Goal: Task Accomplishment & Management: Use online tool/utility

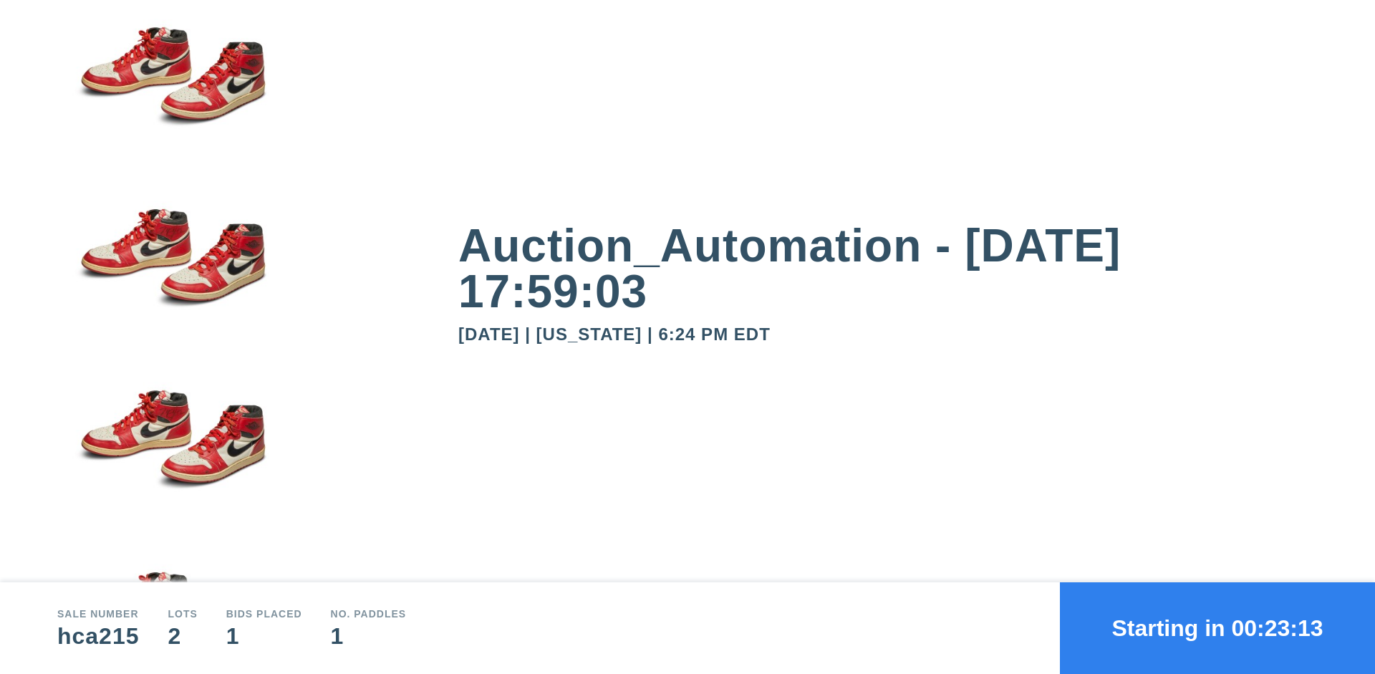
click at [1217, 628] on button "Starting in 00:23:13" at bounding box center [1217, 628] width 315 height 92
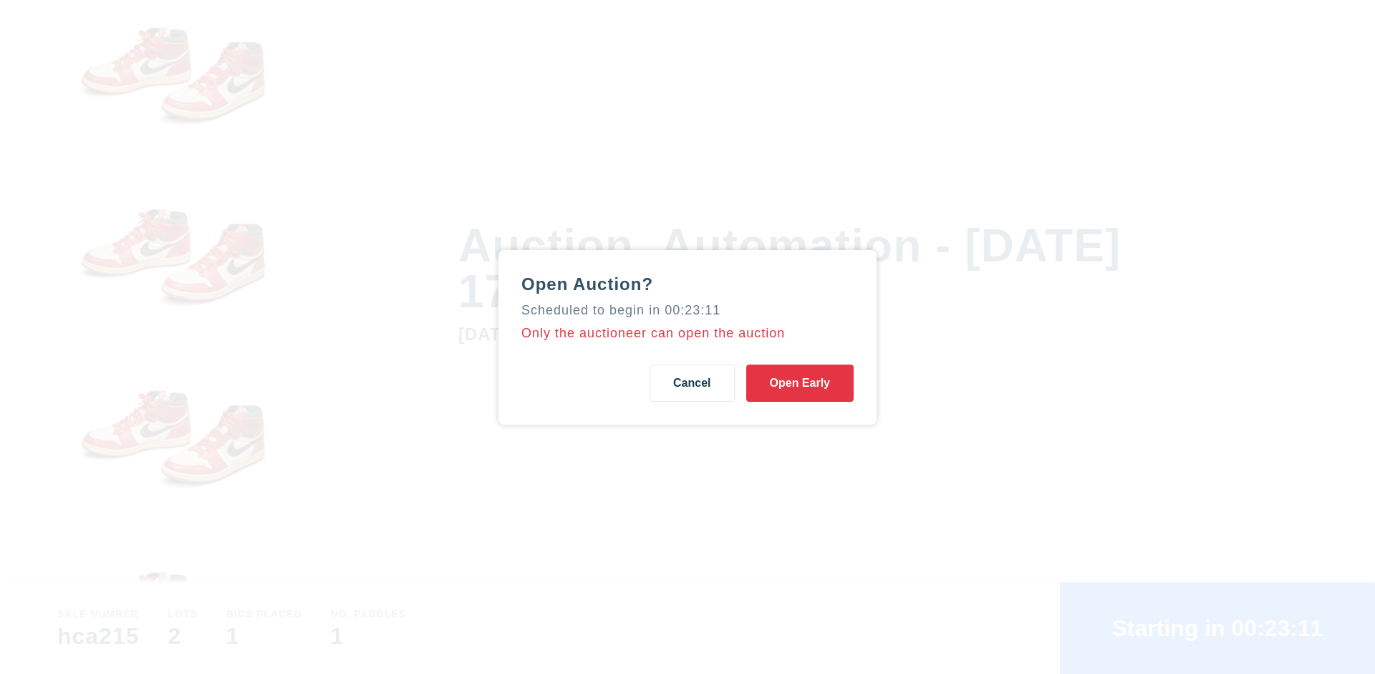
click at [800, 382] on button "Open Early" at bounding box center [799, 382] width 107 height 37
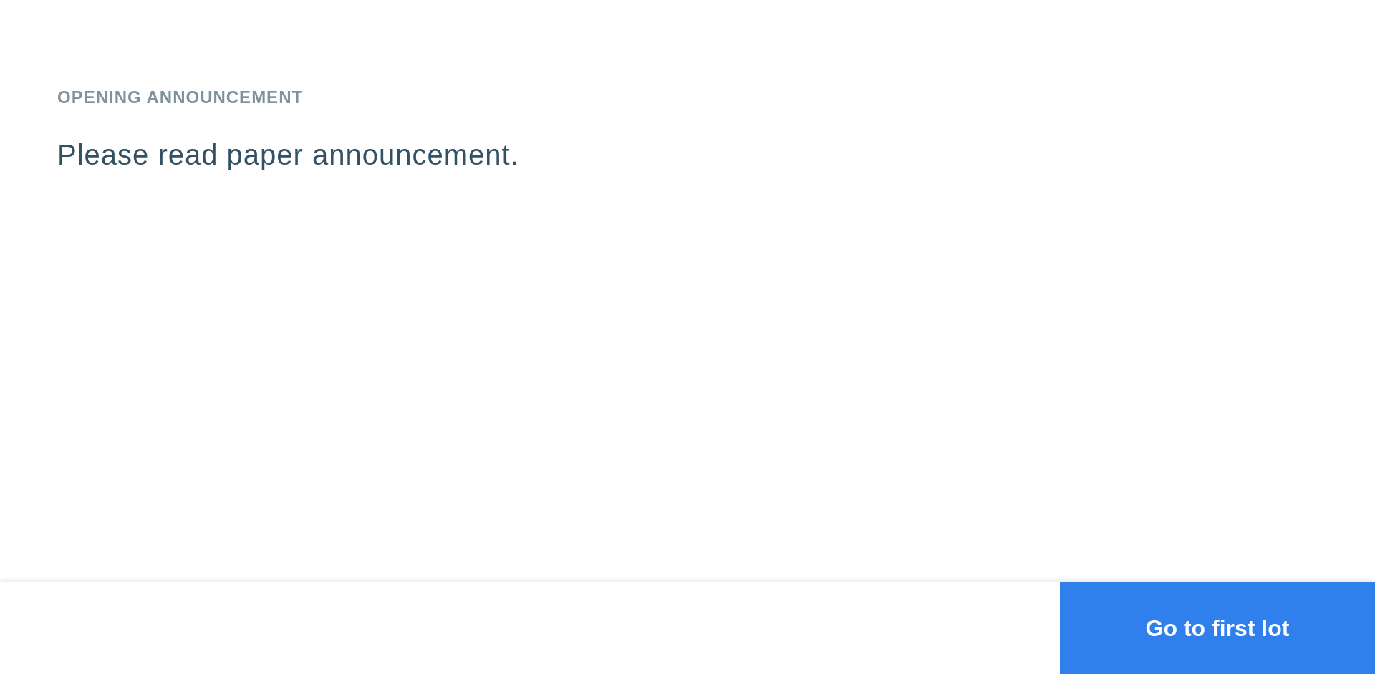
click at [1217, 628] on button "Go to first lot" at bounding box center [1217, 628] width 315 height 92
